Goal: Complete application form

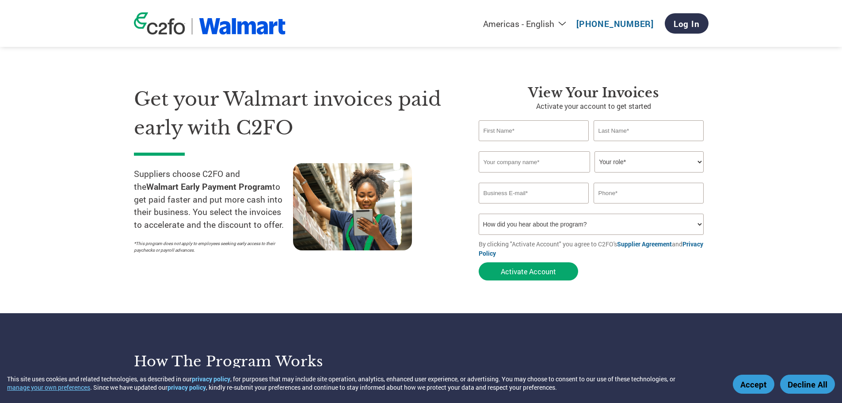
click at [555, 129] on input "text" at bounding box center [534, 130] width 111 height 21
type input "Cheyanna"
type input "[PERSON_NAME]"
type input "[EMAIL_ADDRESS][DOMAIN_NAME]"
click at [521, 165] on input "text" at bounding box center [534, 161] width 111 height 21
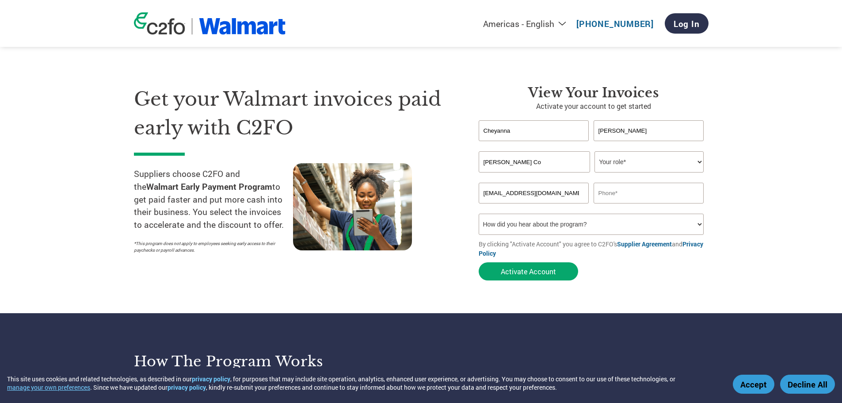
type input "[PERSON_NAME] Co"
select select "ACCOUNTING"
click at [631, 196] on input "text" at bounding box center [649, 193] width 111 height 21
click at [578, 194] on input "[EMAIL_ADDRESS][DOMAIN_NAME]" at bounding box center [534, 193] width 111 height 21
drag, startPoint x: 578, startPoint y: 194, endPoint x: 375, endPoint y: 180, distance: 202.6
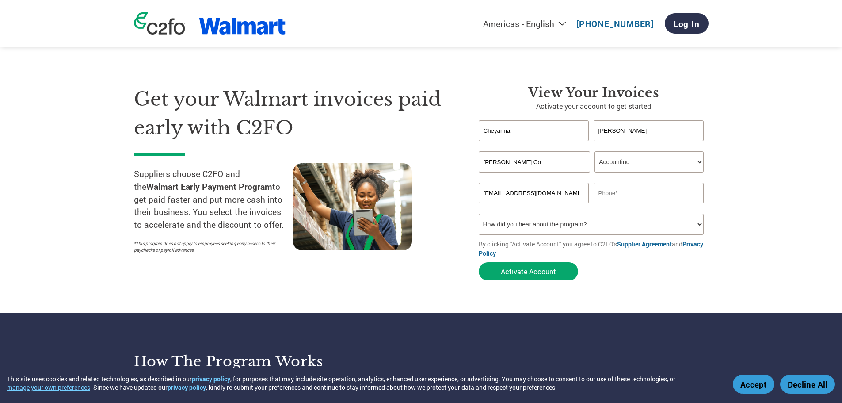
click at [375, 180] on div "Get your Walmart invoices paid early with C2FO Suppliers choose C2FO and the Wa…" at bounding box center [421, 167] width 575 height 235
type input "[EMAIL_ADDRESS][DOMAIN_NAME]"
type input "[PHONE_NUMBER]"
click at [542, 232] on select "How did you hear about the program? Received a letter Email Social Media Online…" at bounding box center [592, 224] width 226 height 21
select select "Email"
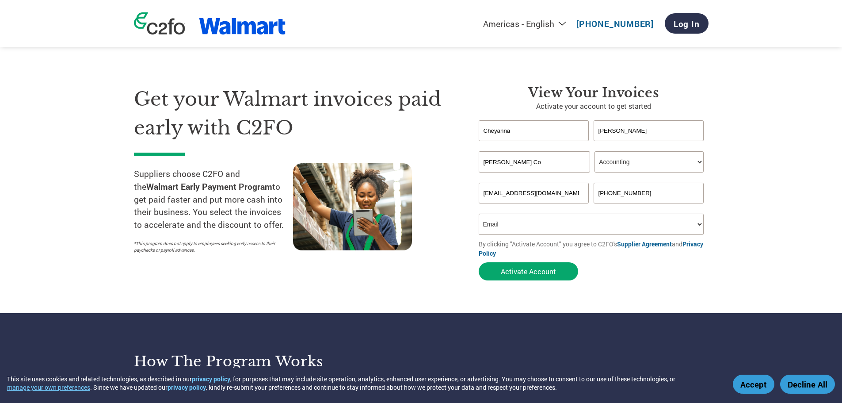
click at [479, 214] on select "How did you hear about the program? Received a letter Email Social Media Online…" at bounding box center [592, 224] width 226 height 21
click at [510, 273] on button "Activate Account" at bounding box center [528, 271] width 99 height 18
